Goal: Check status: Check status

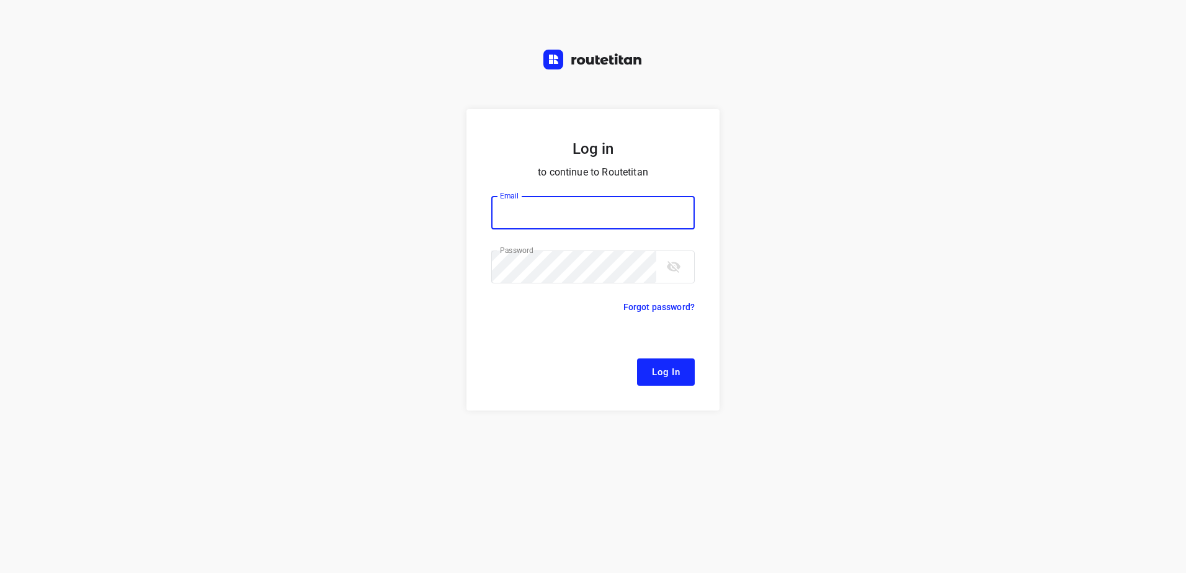
type input "[EMAIL_ADDRESS][DOMAIN_NAME]"
click at [642, 369] on button "Log In" at bounding box center [666, 372] width 58 height 27
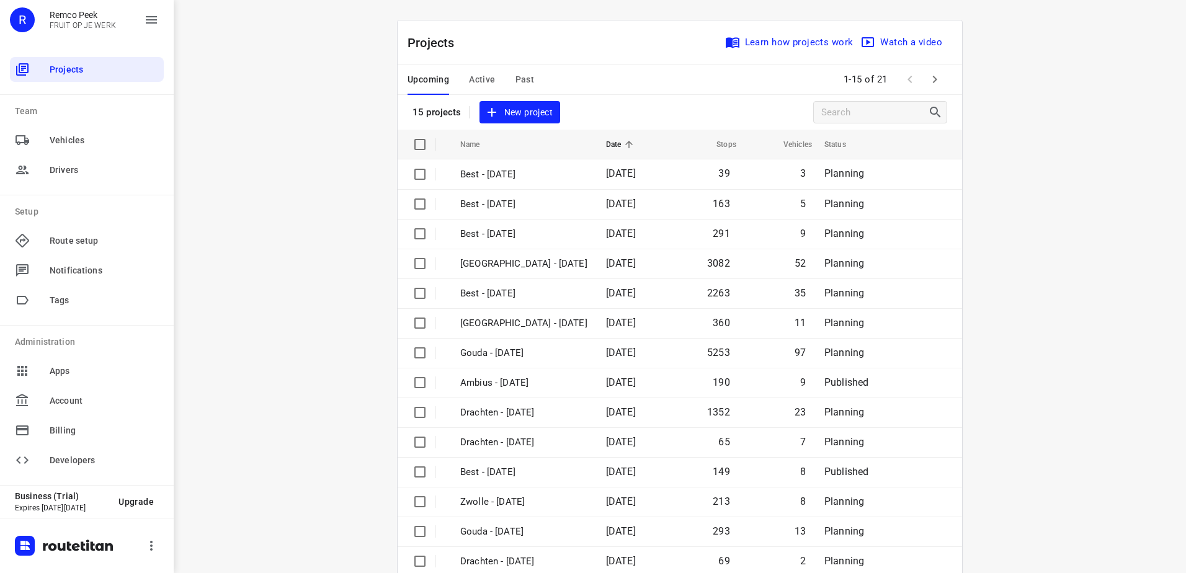
click at [491, 80] on div "Upcoming Active Past" at bounding box center [481, 80] width 146 height 30
click at [487, 78] on span "Active" at bounding box center [482, 80] width 26 height 16
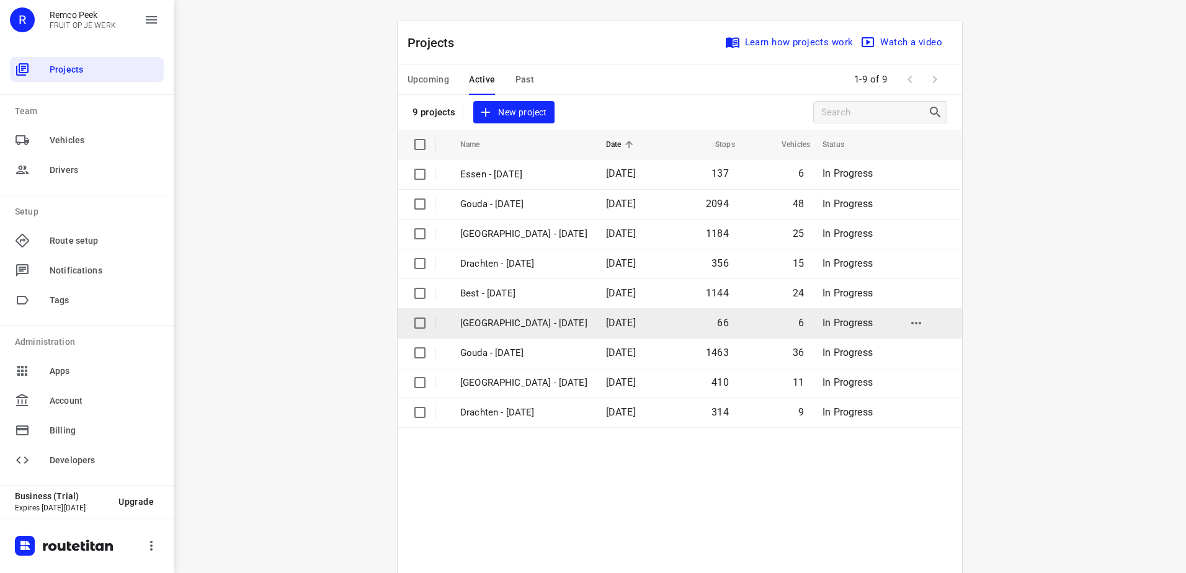
click at [491, 331] on td "[GEOGRAPHIC_DATA] - [DATE]" at bounding box center [522, 323] width 148 height 30
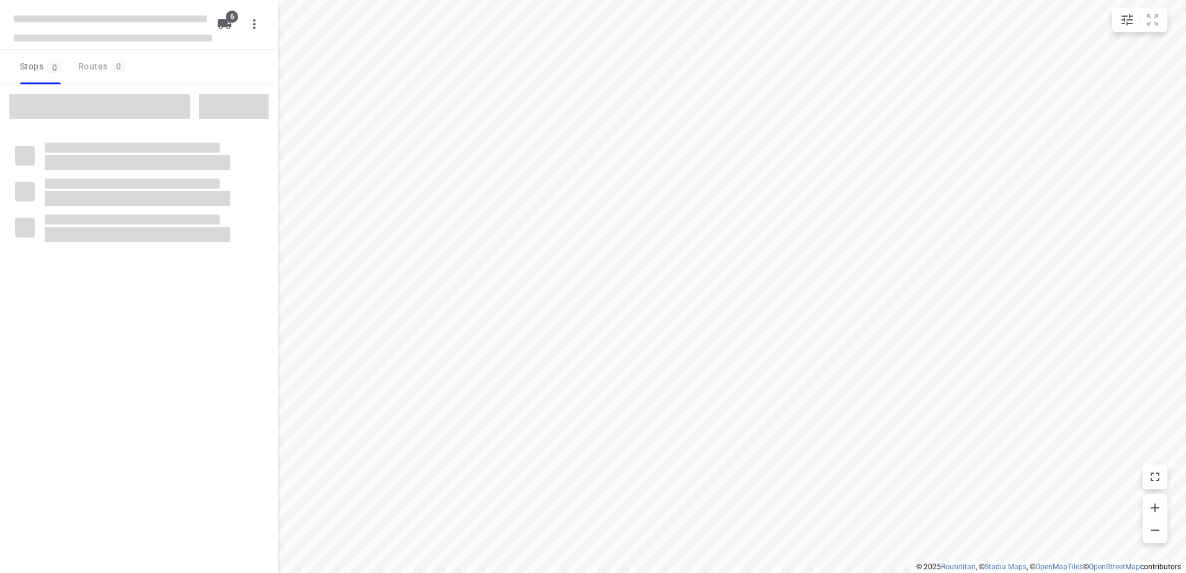
checkbox input "true"
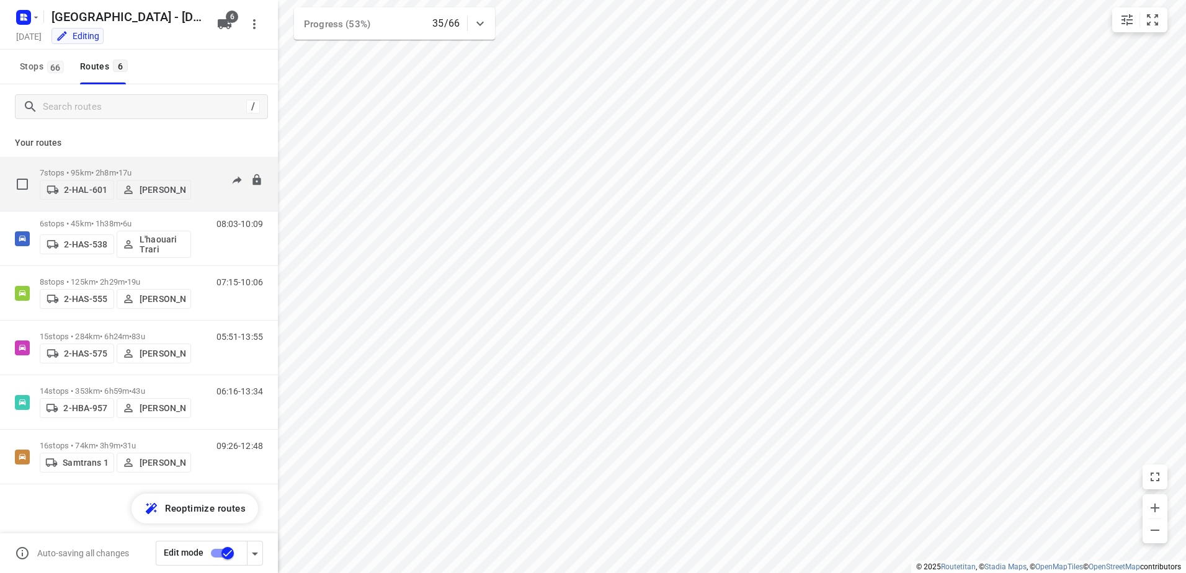
click at [71, 169] on p "7 stops • 95km • 2h8m • 17u" at bounding box center [115, 172] width 151 height 9
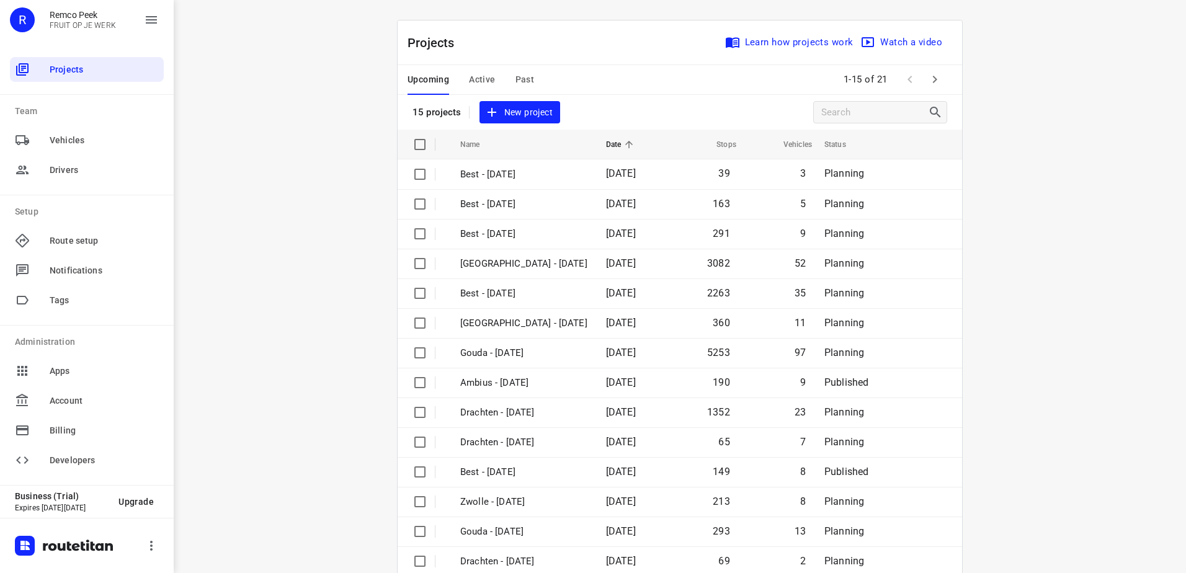
click at [476, 87] on button "Active" at bounding box center [482, 80] width 26 height 30
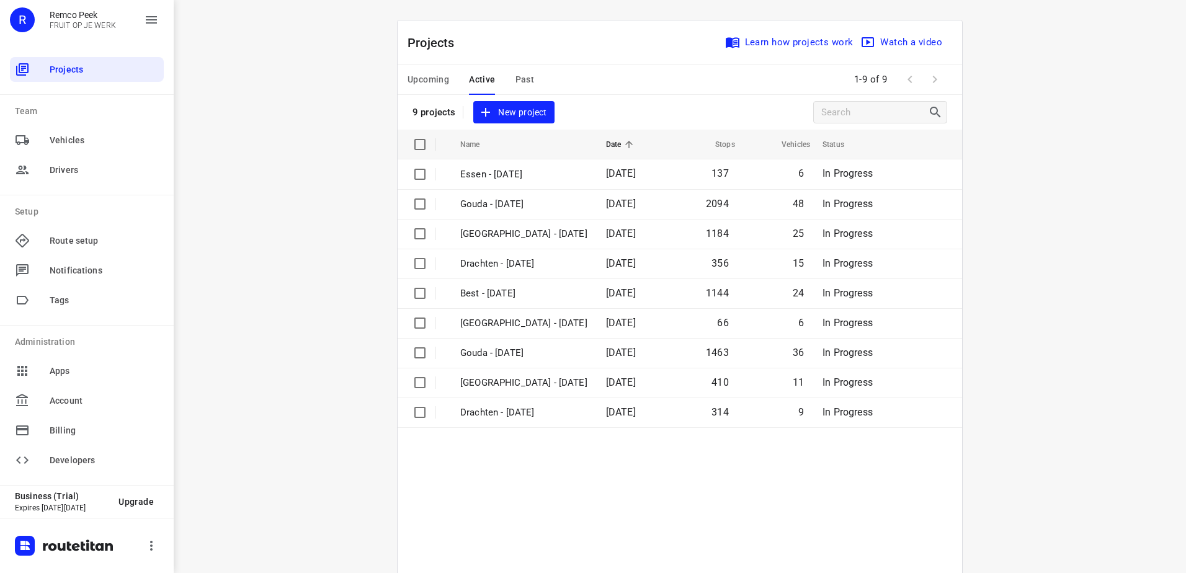
click at [427, 70] on button "Upcoming" at bounding box center [429, 80] width 42 height 30
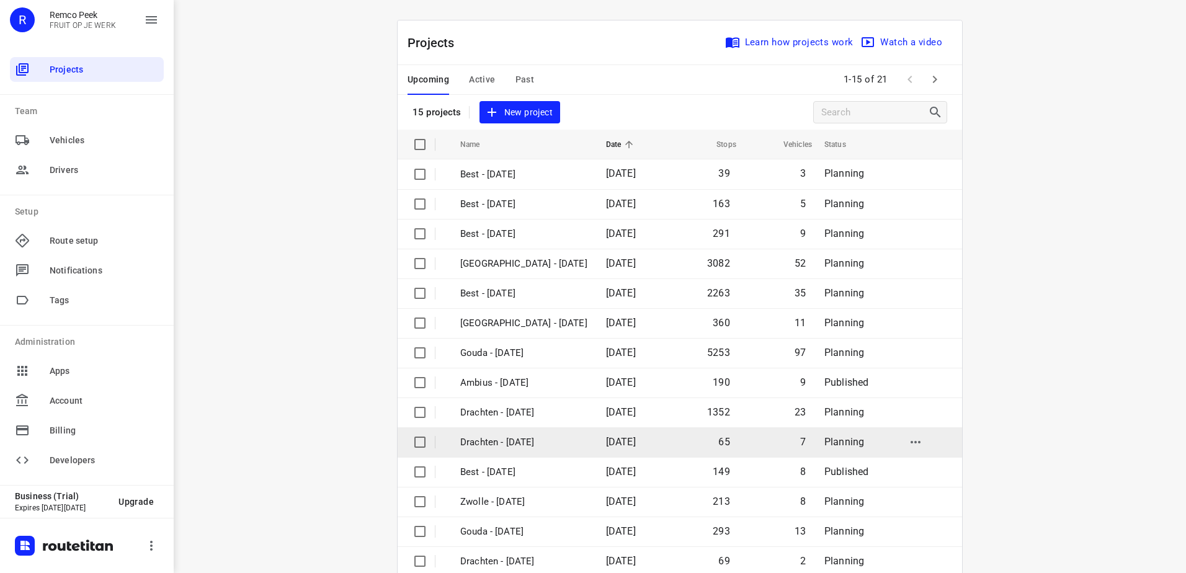
scroll to position [54, 0]
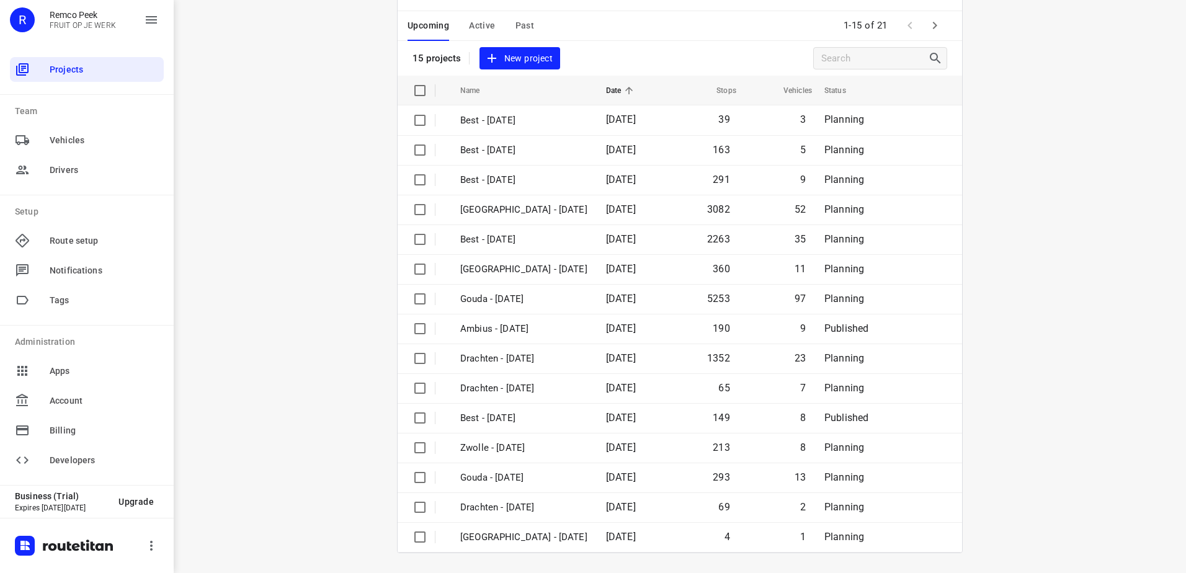
click at [261, 324] on div "i © 2025 Routetitan , © Stadia Maps , © OpenMapTiles © OpenStreetMap contributo…" at bounding box center [680, 286] width 1012 height 573
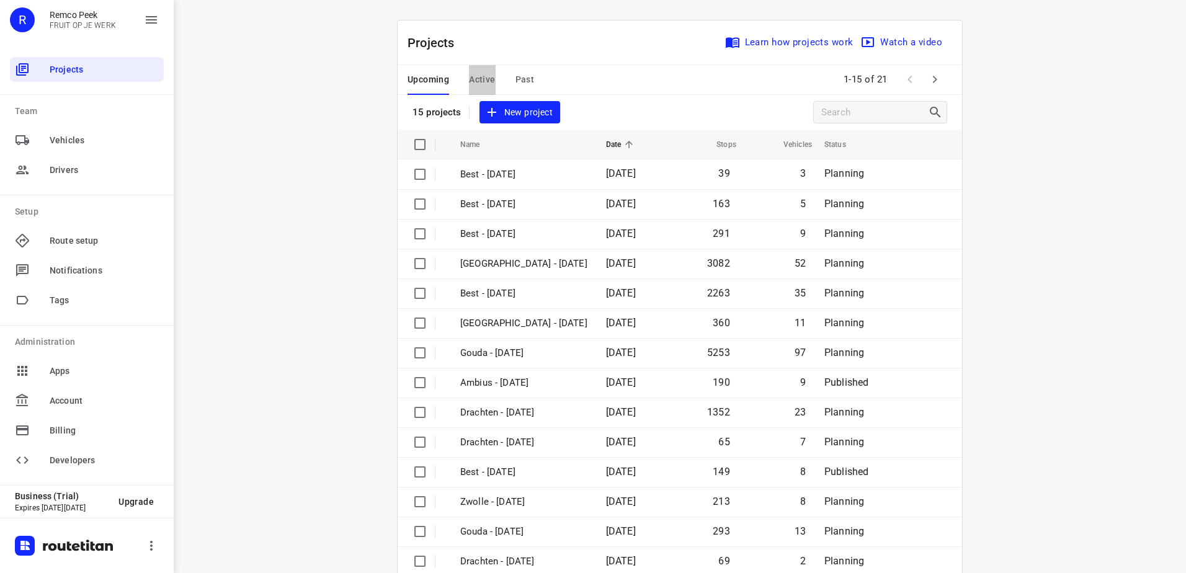
click at [485, 81] on span "Active" at bounding box center [482, 80] width 26 height 16
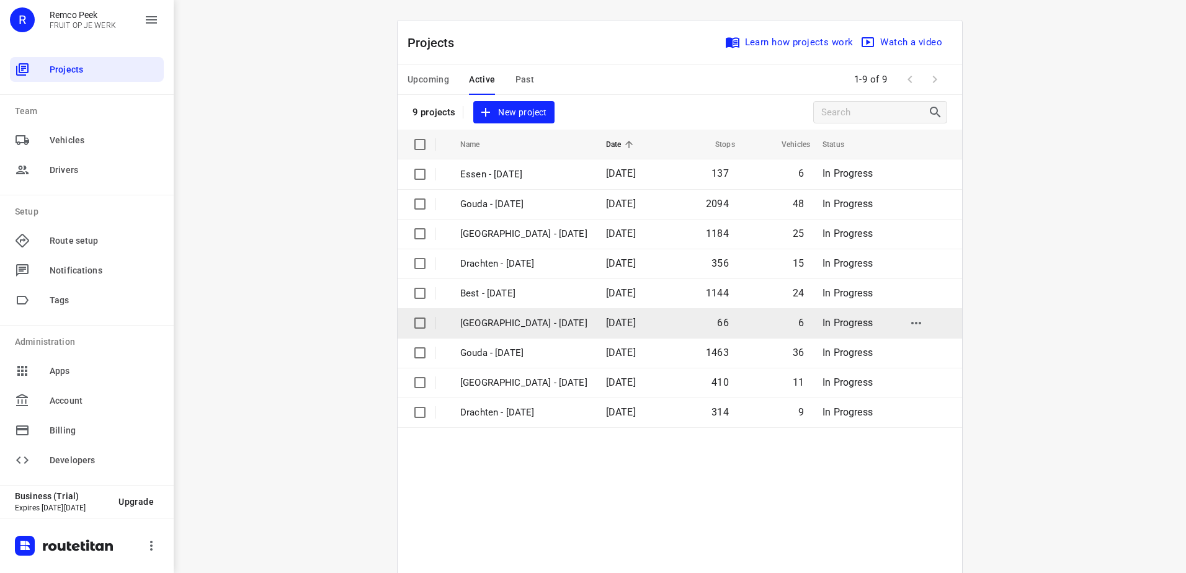
click at [491, 325] on p "[GEOGRAPHIC_DATA] - [DATE]" at bounding box center [523, 323] width 127 height 14
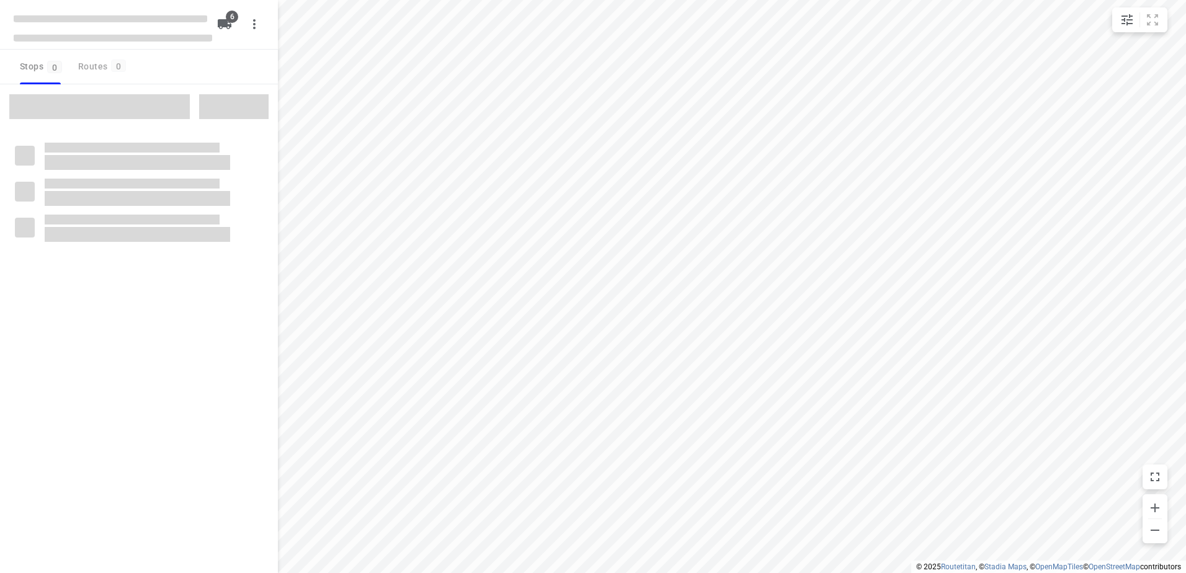
checkbox input "true"
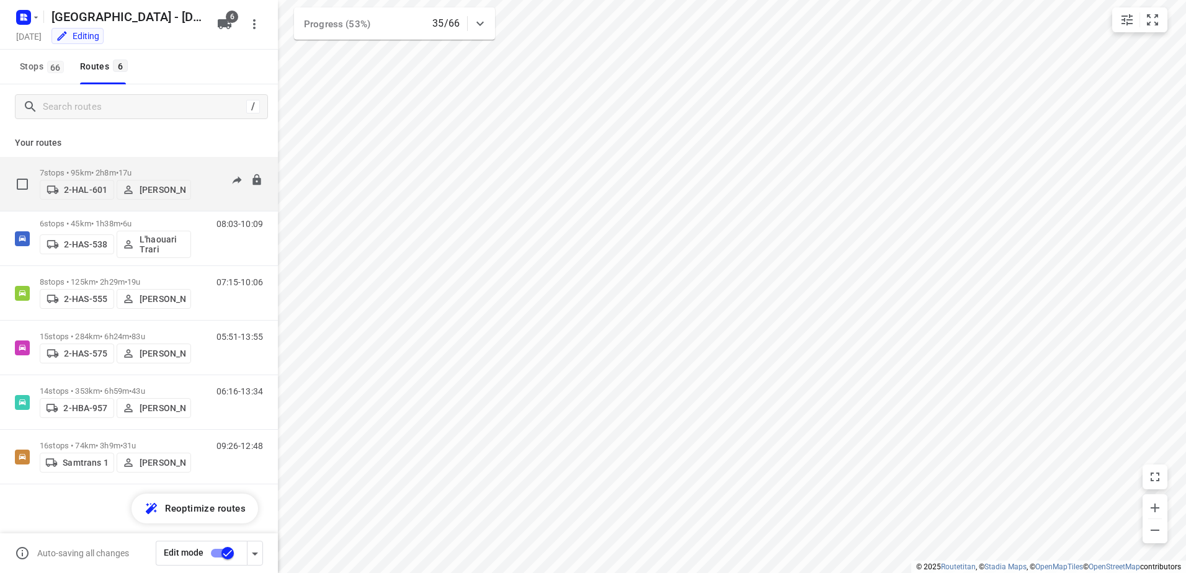
click at [88, 169] on p "7 stops • 95km • 2h8m • 17u" at bounding box center [115, 172] width 151 height 9
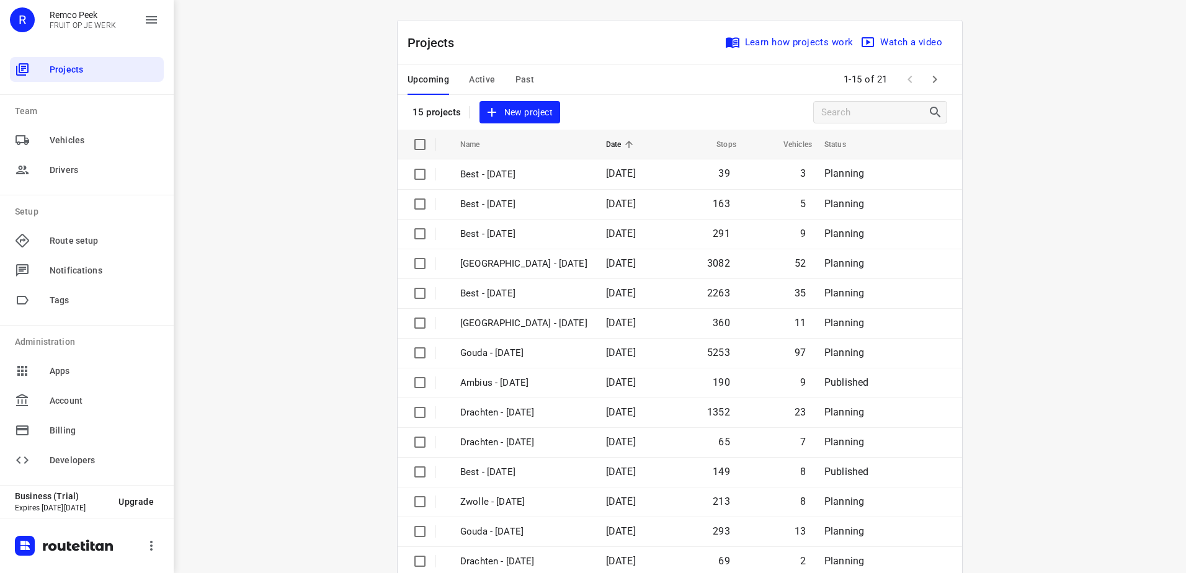
click at [484, 78] on span "Active" at bounding box center [482, 80] width 26 height 16
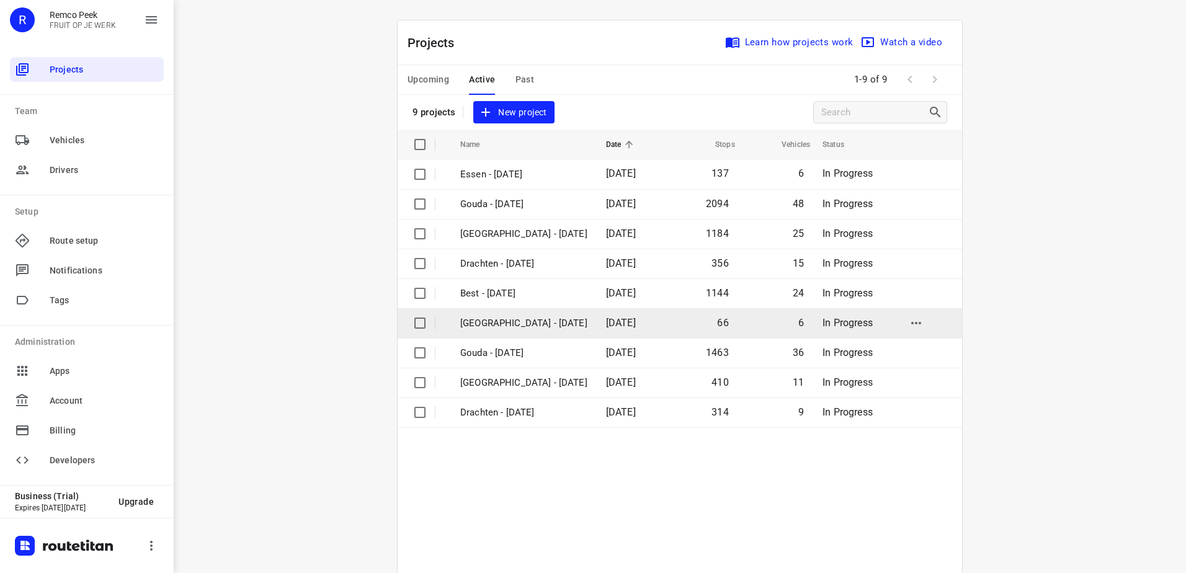
click at [530, 319] on p "[GEOGRAPHIC_DATA] - [DATE]" at bounding box center [523, 323] width 127 height 14
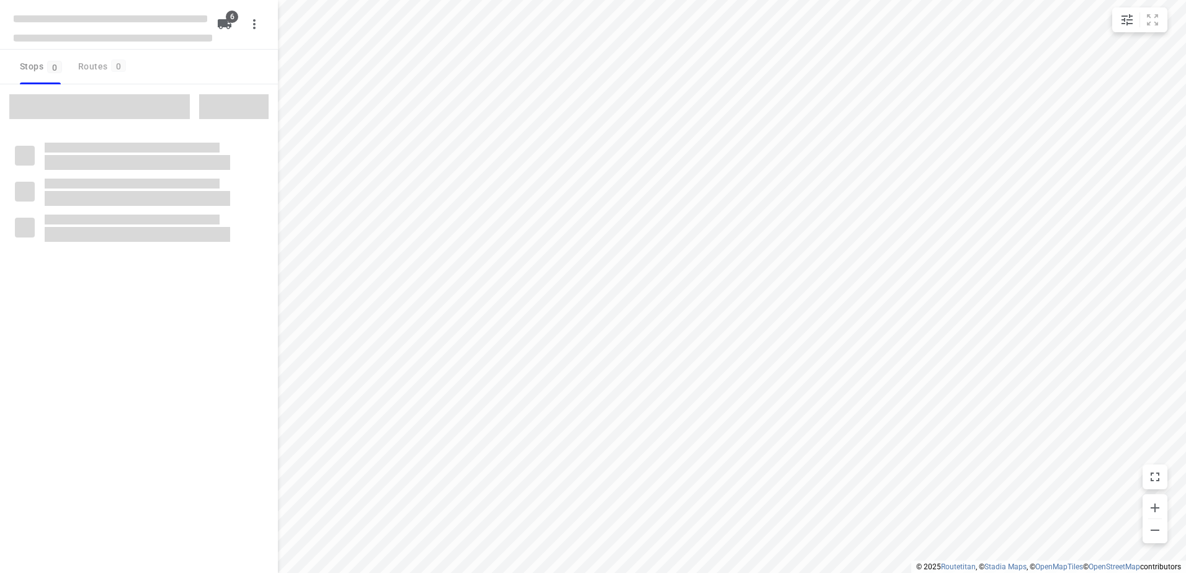
checkbox input "true"
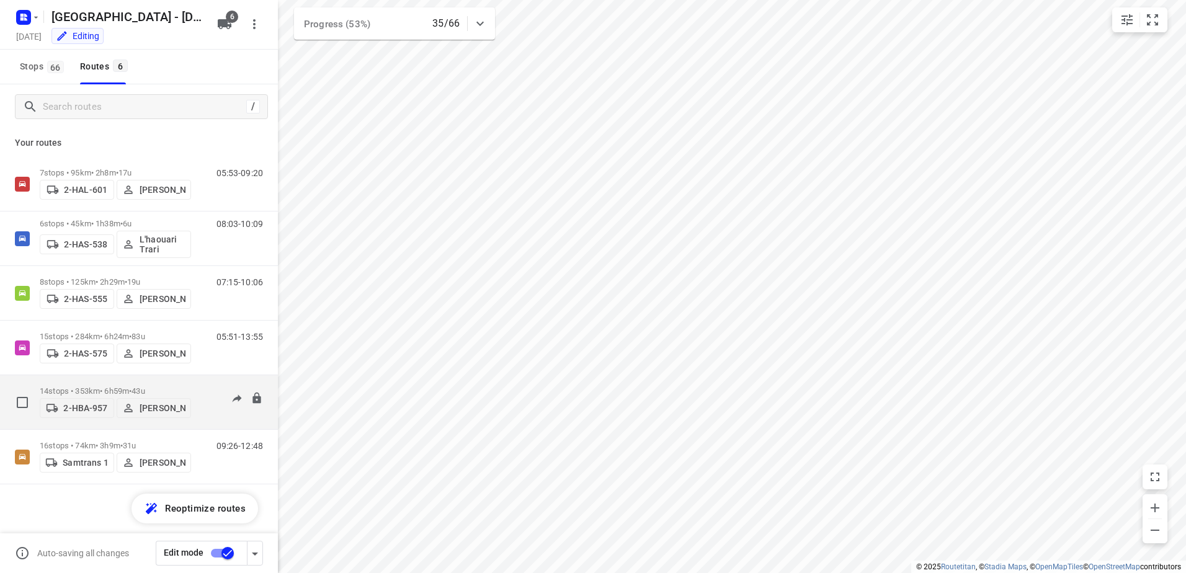
click at [71, 388] on p "14 stops • 353km • 6h59m • 43u" at bounding box center [115, 390] width 151 height 9
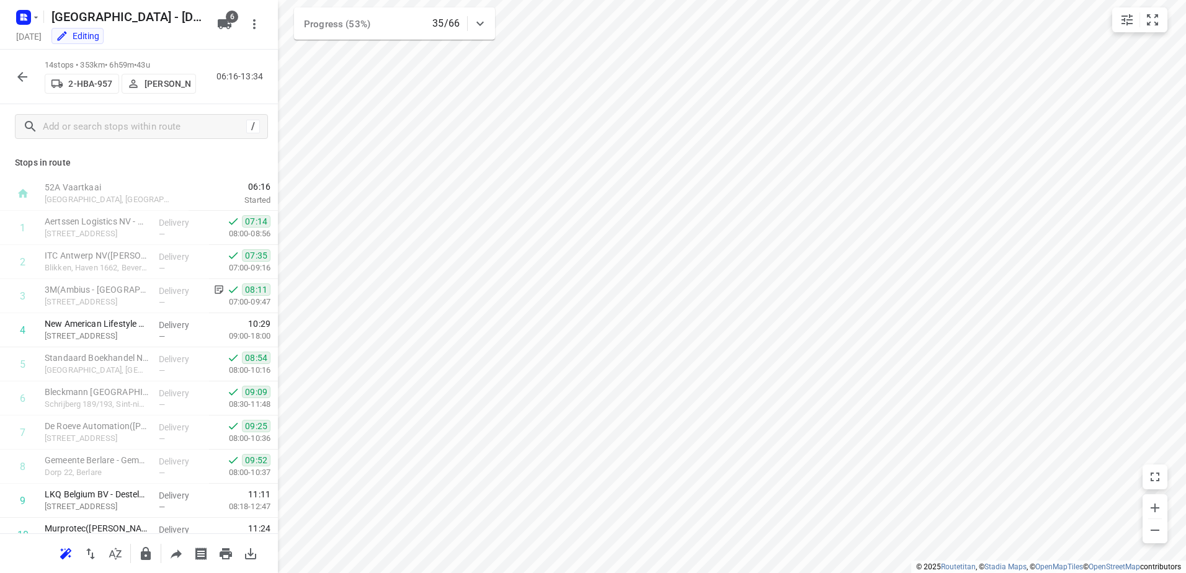
click at [14, 77] on button "button" at bounding box center [22, 77] width 25 height 25
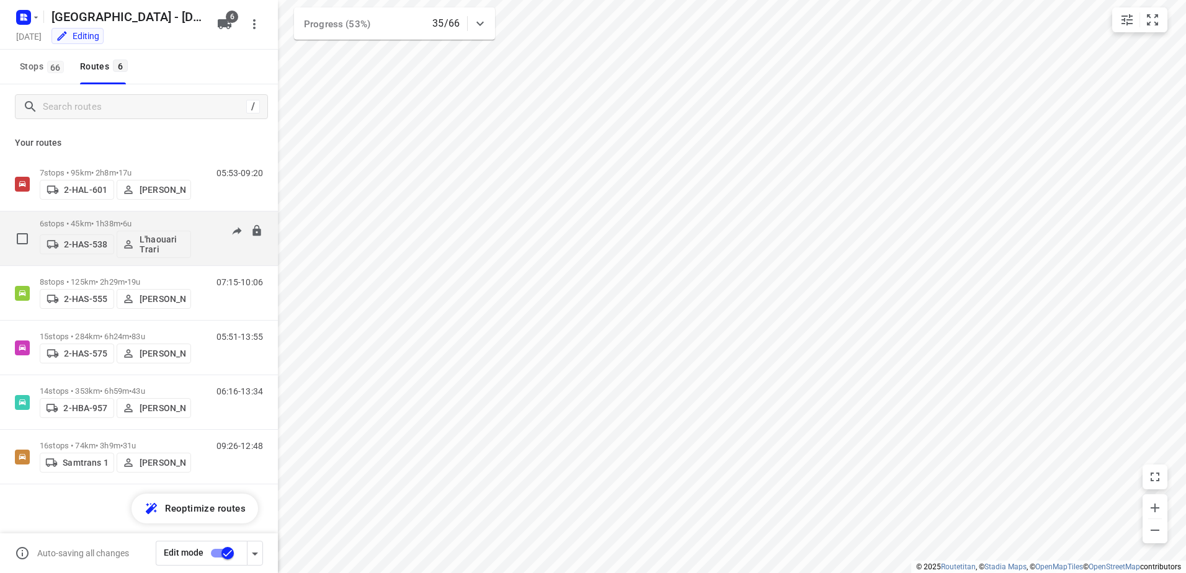
click at [81, 221] on p "6 stops • 45km • 1h38m • 6u" at bounding box center [115, 223] width 151 height 9
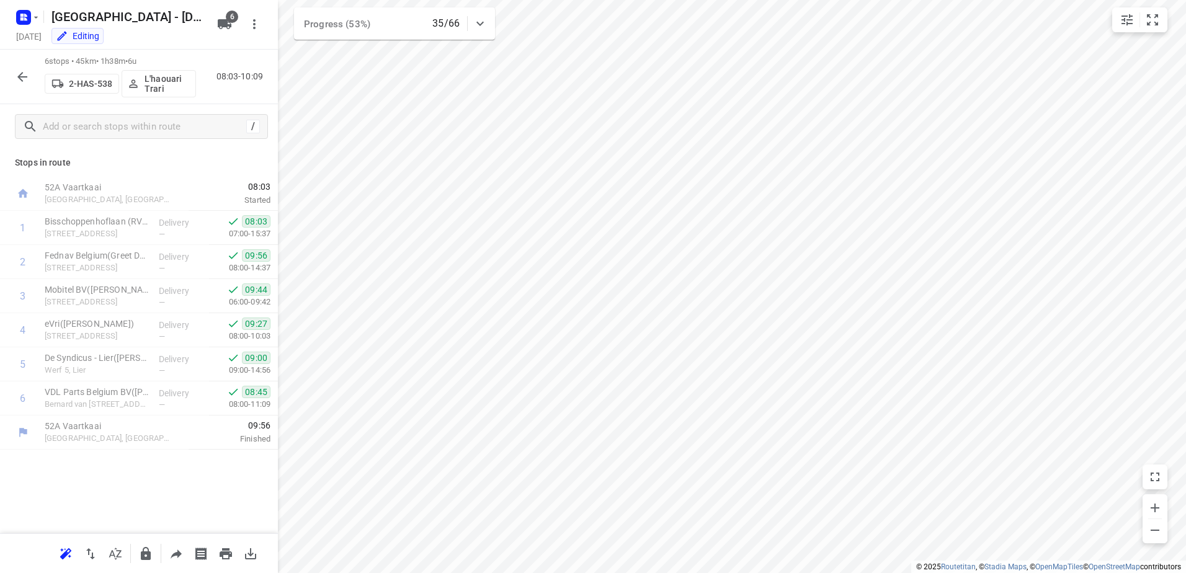
click at [28, 79] on icon "button" at bounding box center [22, 76] width 15 height 15
